Goal: Browse casually

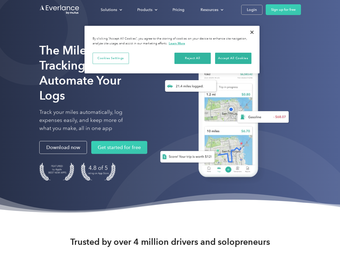
click at [111, 10] on div "Solutions" at bounding box center [109, 9] width 16 height 7
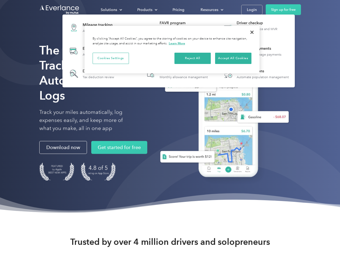
click at [147, 10] on div "Products" at bounding box center [144, 9] width 15 height 7
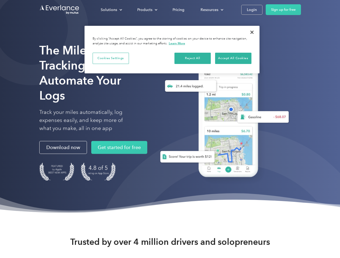
click at [211, 10] on div "Resources" at bounding box center [209, 9] width 18 height 7
click at [111, 58] on button "Cookies Settings" at bounding box center [111, 58] width 36 height 11
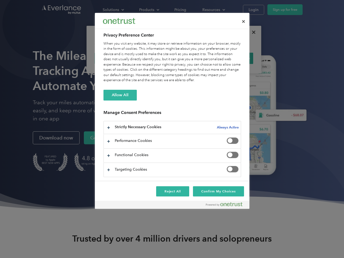
click at [193, 58] on div "When you visit any website, it may store or retrieve information on your browse…" at bounding box center [173, 62] width 138 height 42
click at [233, 58] on div "When you visit any website, it may store or retrieve information on your browse…" at bounding box center [173, 62] width 138 height 42
click at [252, 32] on div at bounding box center [172, 129] width 344 height 258
